Goal: Entertainment & Leisure: Consume media (video, audio)

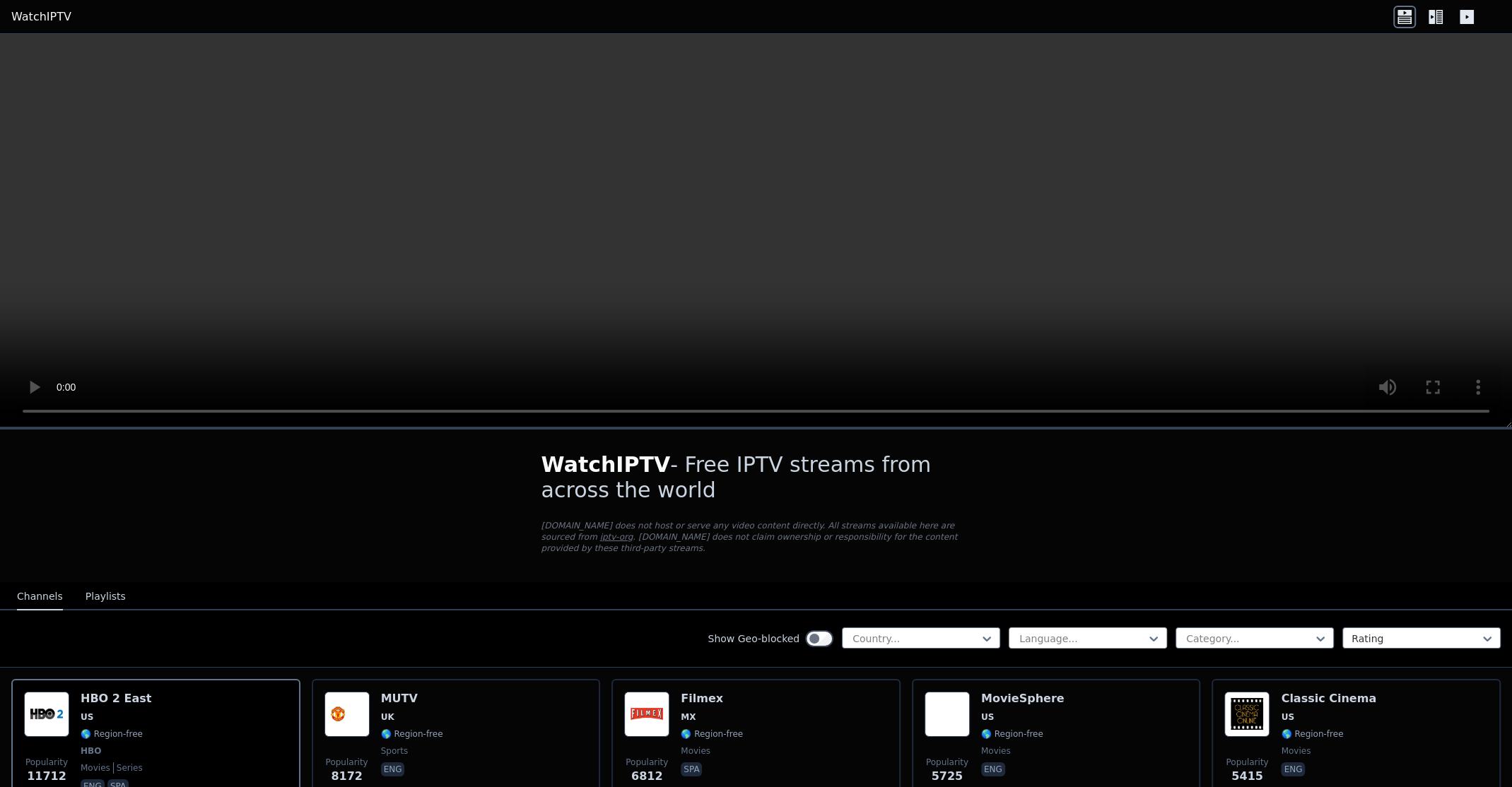
click at [1051, 613] on div "Show Geo-blocked Country... Language... Category... Rating" at bounding box center [756, 638] width 1512 height 57
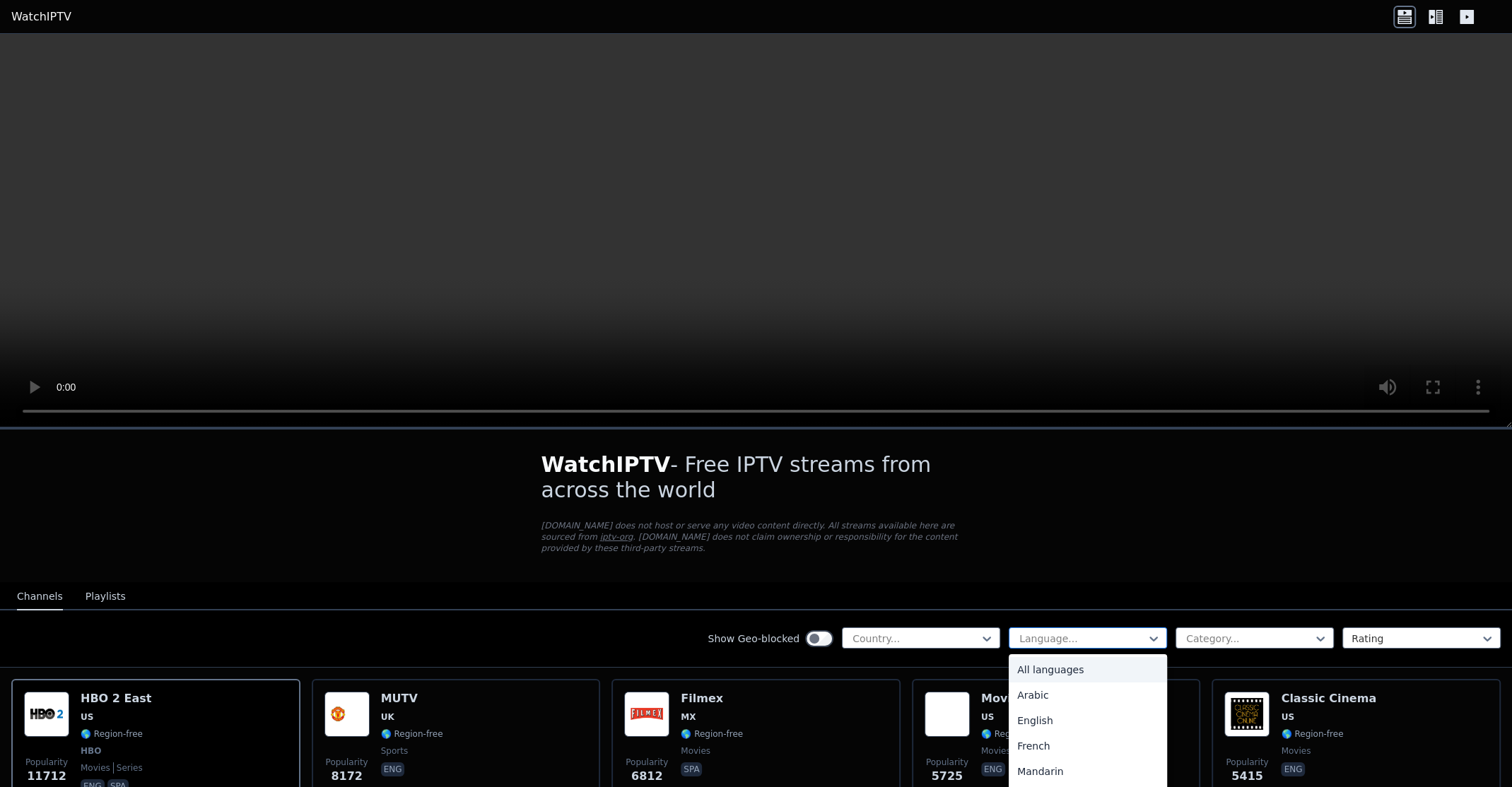
click at [1053, 632] on div at bounding box center [1082, 638] width 128 height 15
click at [1046, 683] on div "Arabic" at bounding box center [1087, 696] width 158 height 25
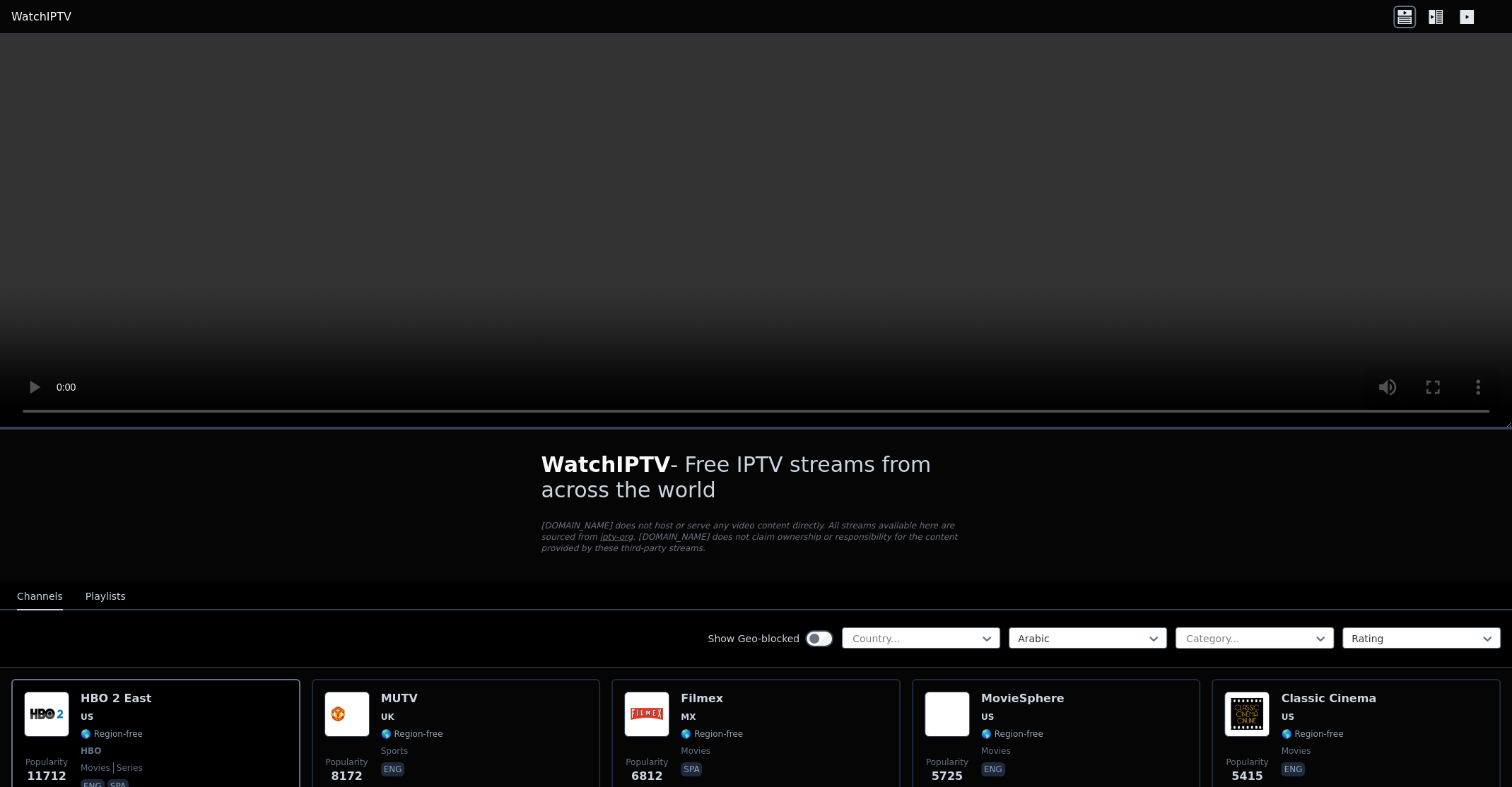
click at [1185, 632] on input "text" at bounding box center [1186, 638] width 3 height 15
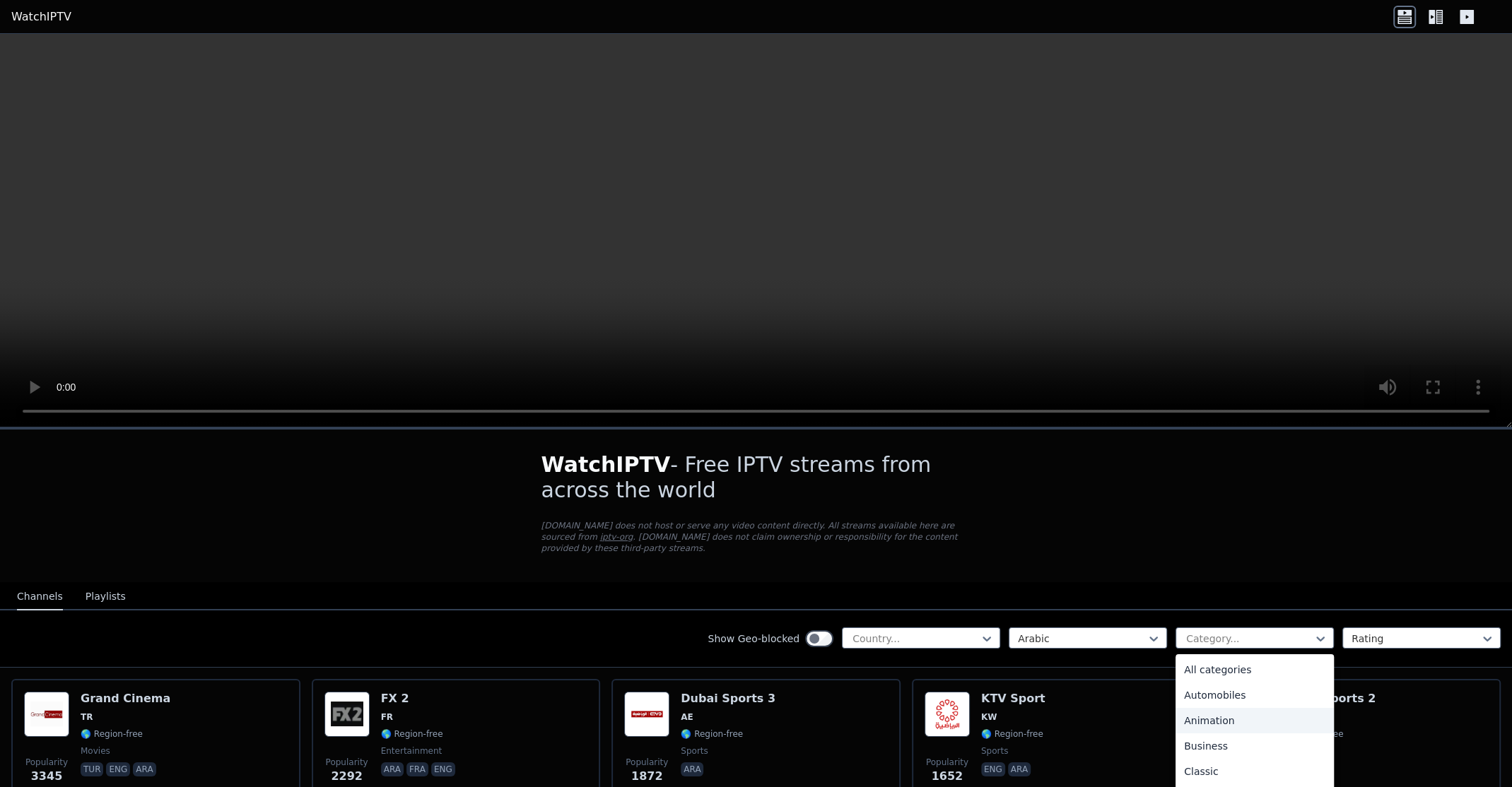
scroll to position [139, 0]
click at [1214, 724] on div "Documentary" at bounding box center [1254, 735] width 158 height 25
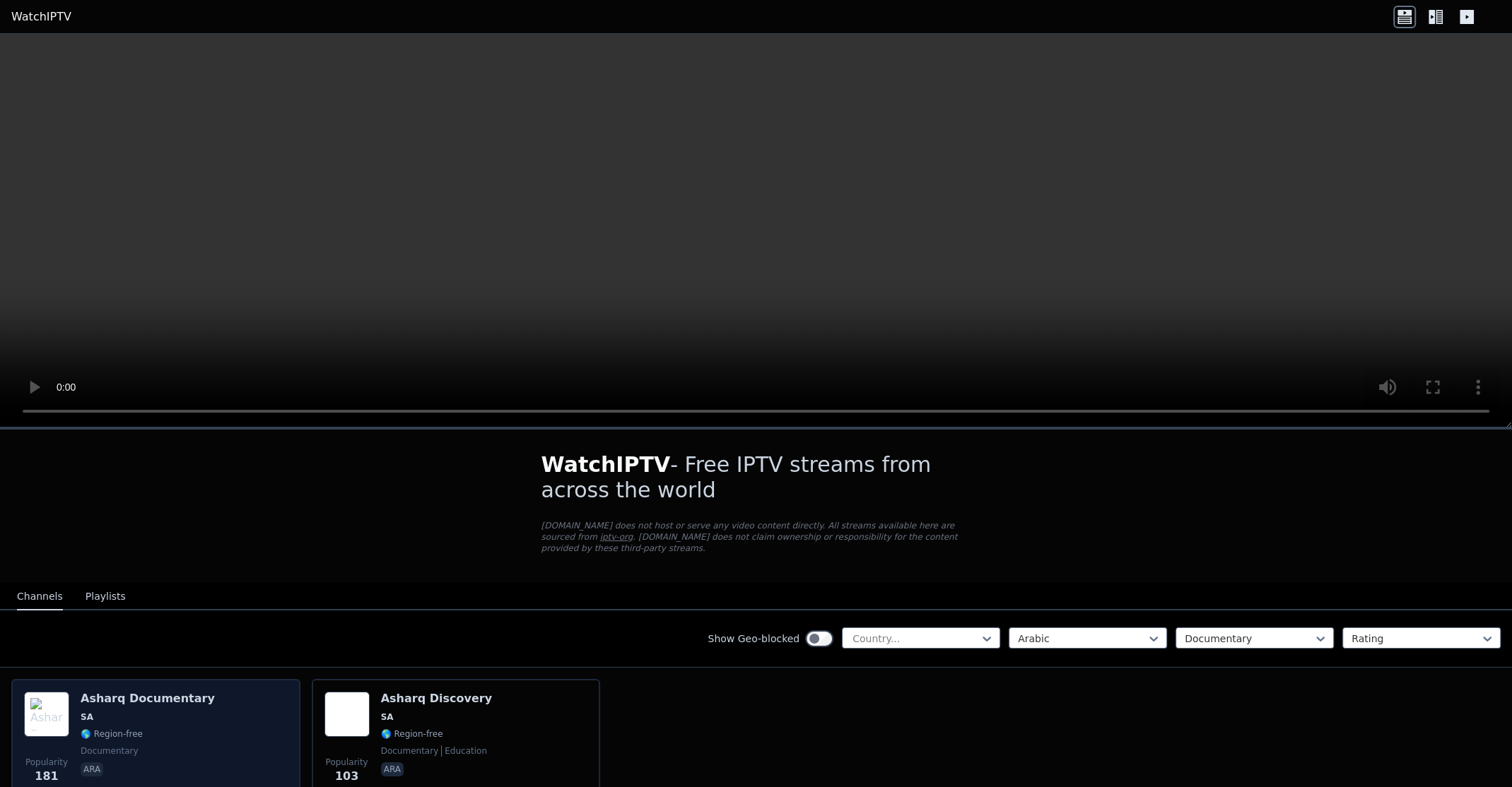
click at [258, 714] on div "Popularity 181 Asharq Documentary SA 🌎 Region-free documentary ara" at bounding box center [155, 742] width 263 height 102
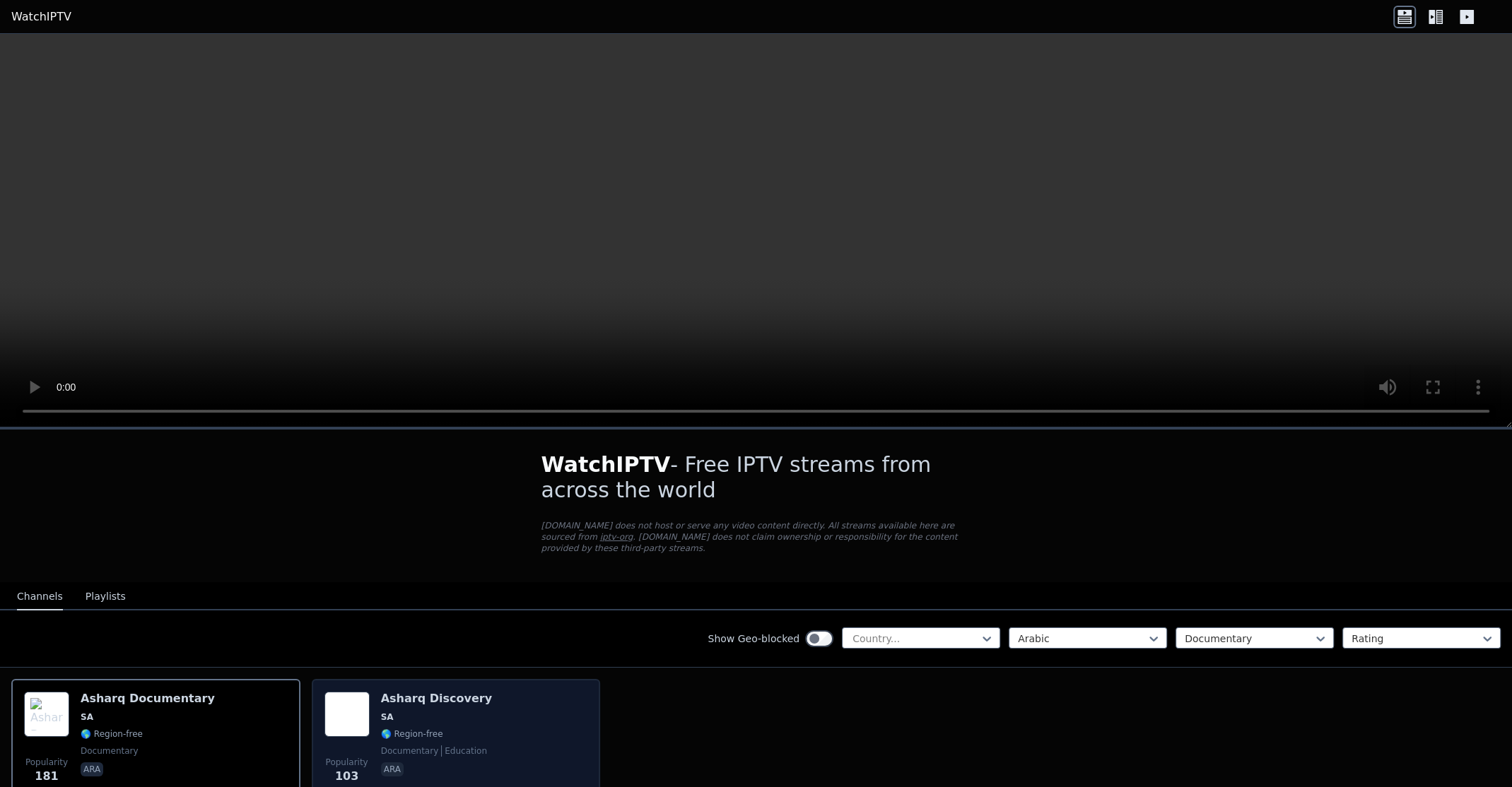
click at [406, 729] on span "🌎 Region-free" at bounding box center [412, 735] width 62 height 12
